Goal: Task Accomplishment & Management: Manage account settings

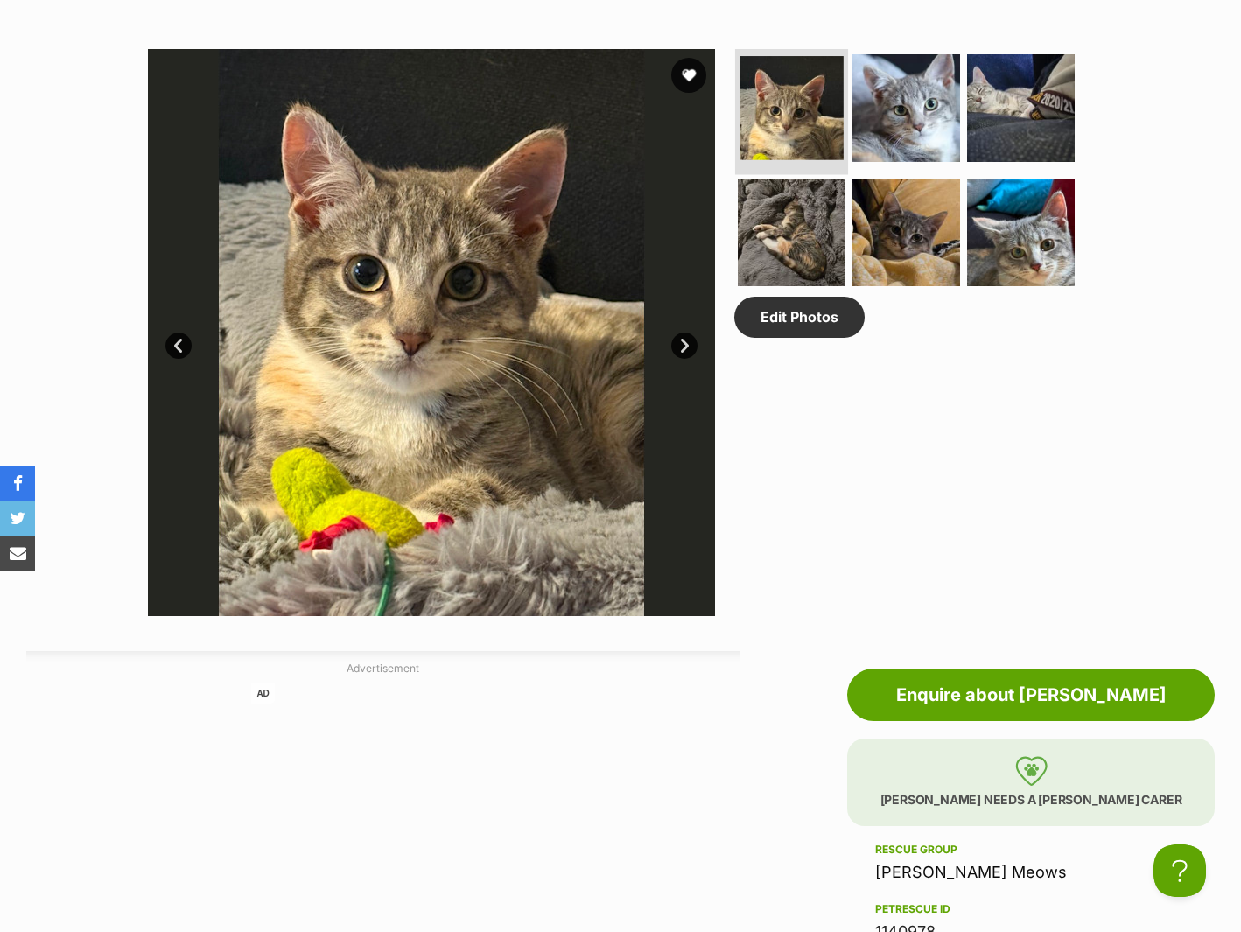
scroll to position [549, 0]
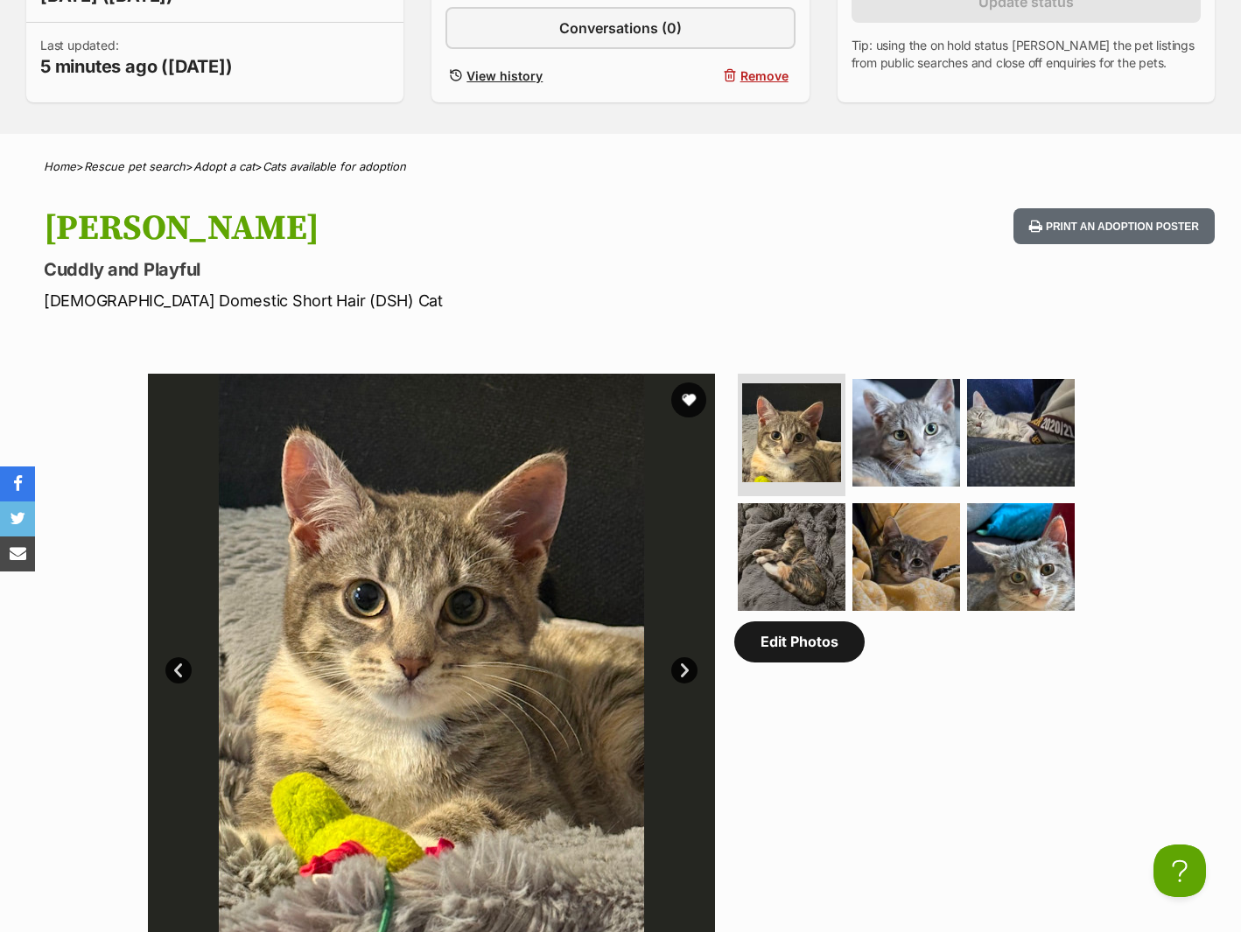
click at [801, 647] on link "Edit Photos" at bounding box center [799, 641] width 130 height 40
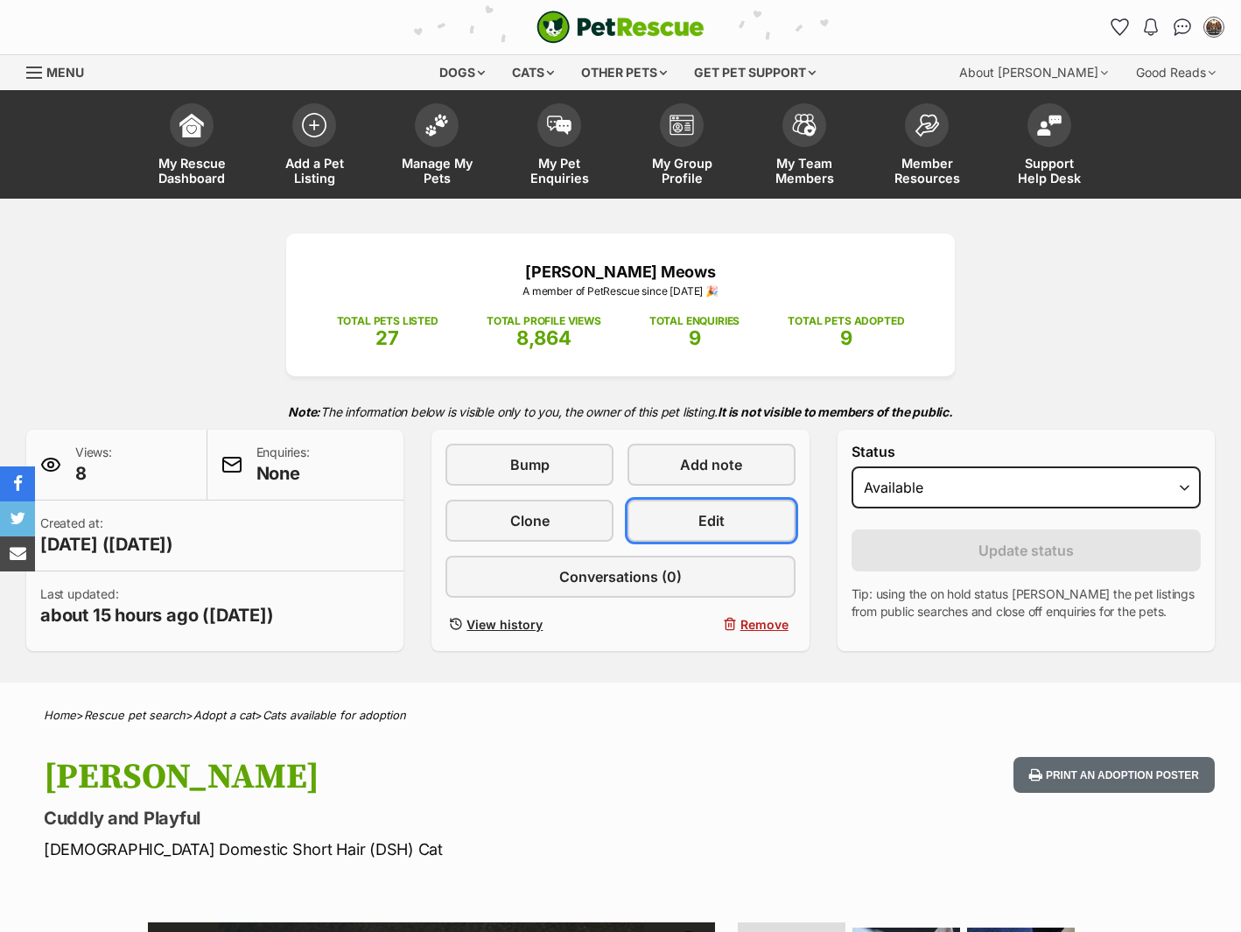
click at [691, 500] on link "Edit" at bounding box center [711, 521] width 168 height 42
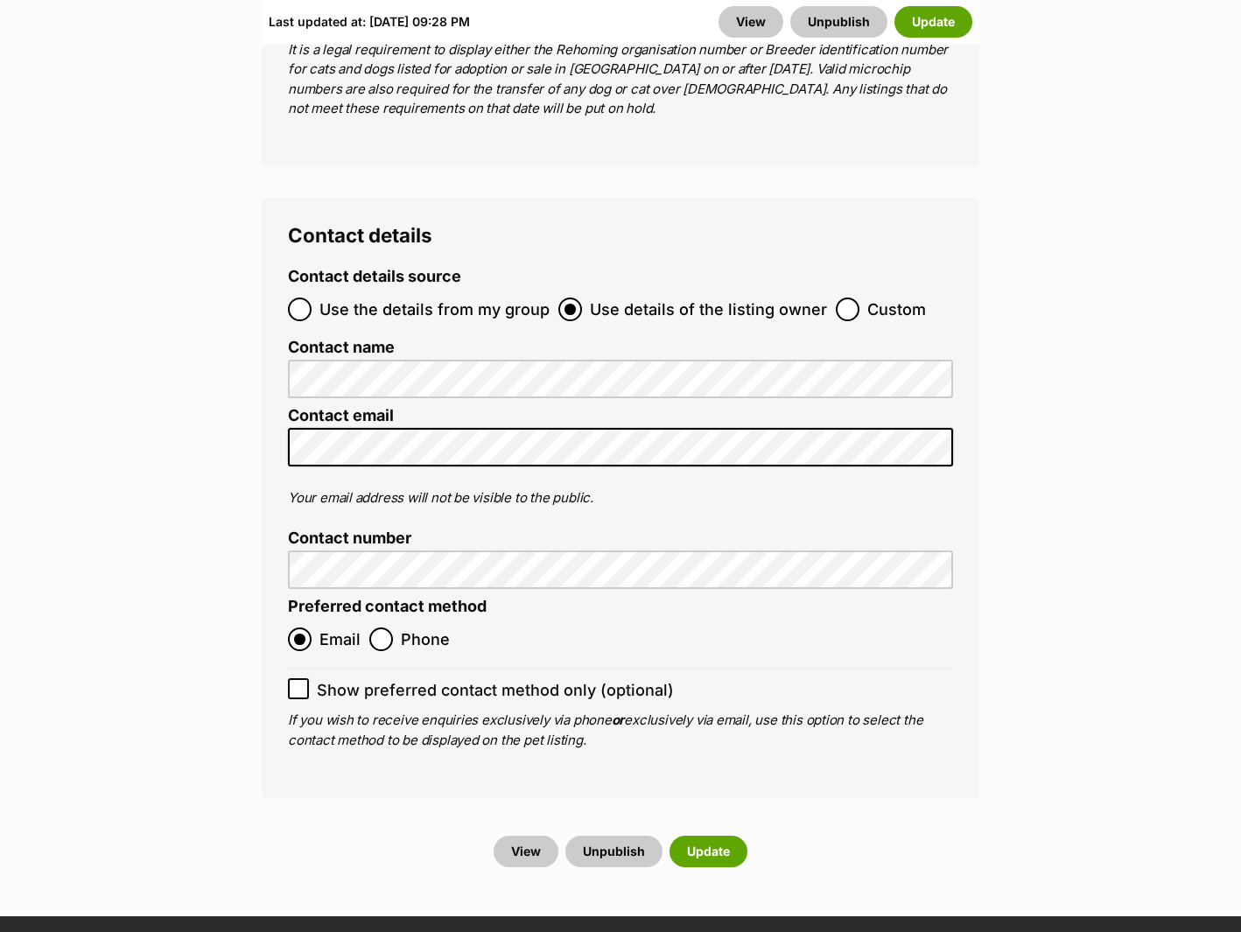
scroll to position [7186, 0]
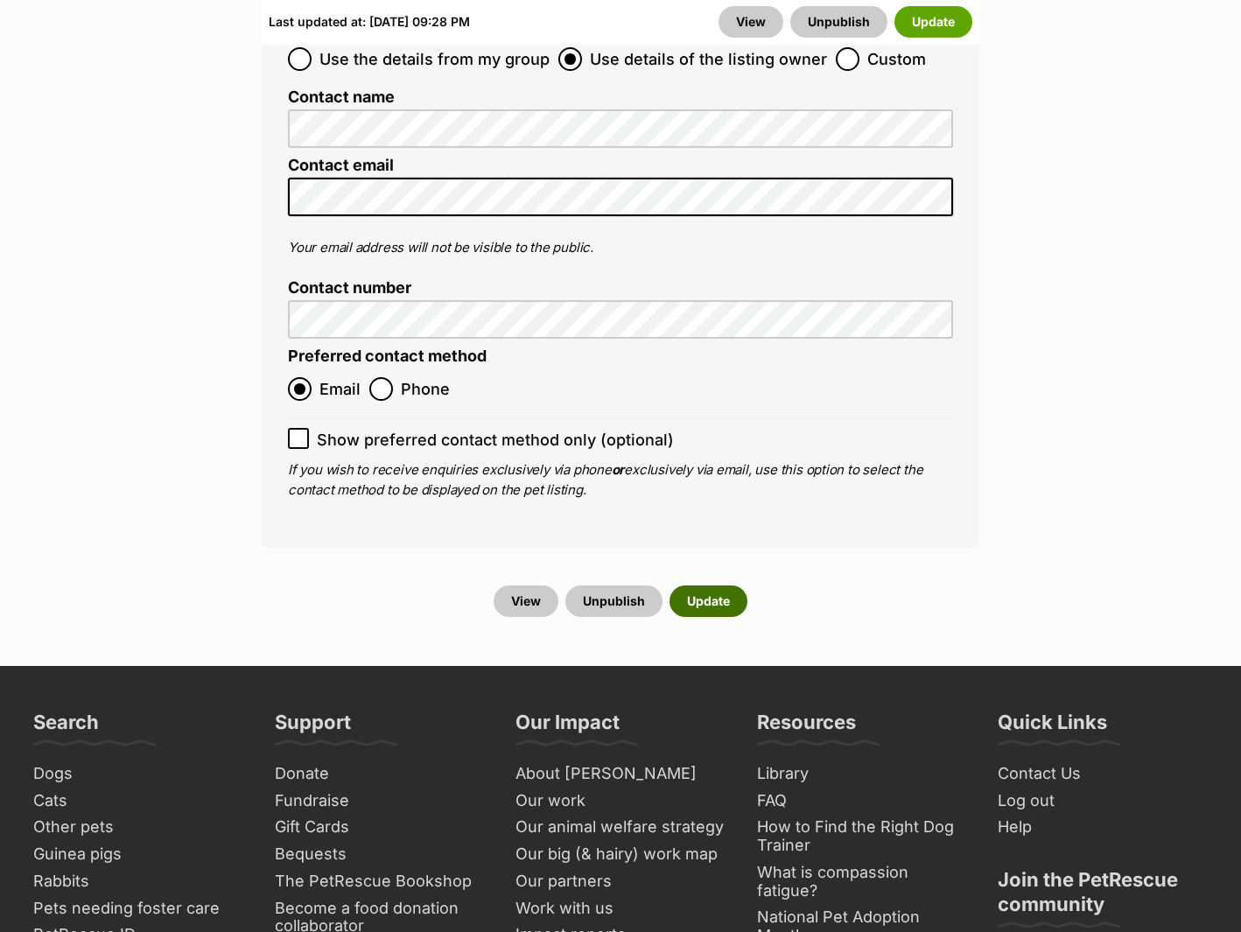
click at [702, 585] on button "Update" at bounding box center [708, 600] width 78 height 31
